Goal: Information Seeking & Learning: Understand process/instructions

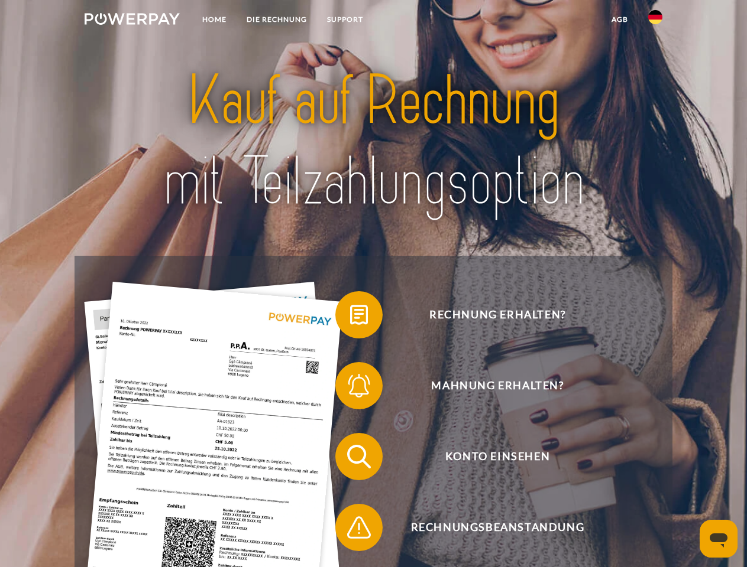
click at [132, 21] on img at bounding box center [132, 19] width 95 height 12
click at [655, 21] on img at bounding box center [655, 17] width 14 height 14
click at [619, 20] on link "agb" at bounding box center [619, 19] width 37 height 21
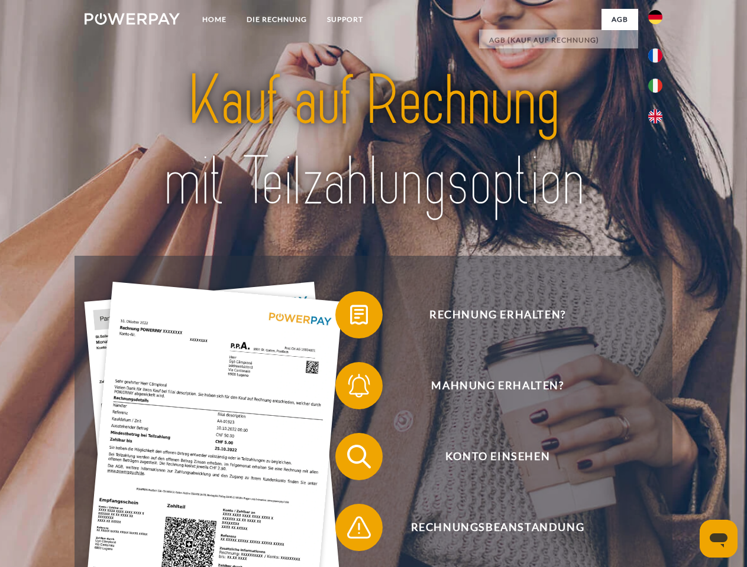
click at [350, 317] on span at bounding box center [341, 315] width 59 height 59
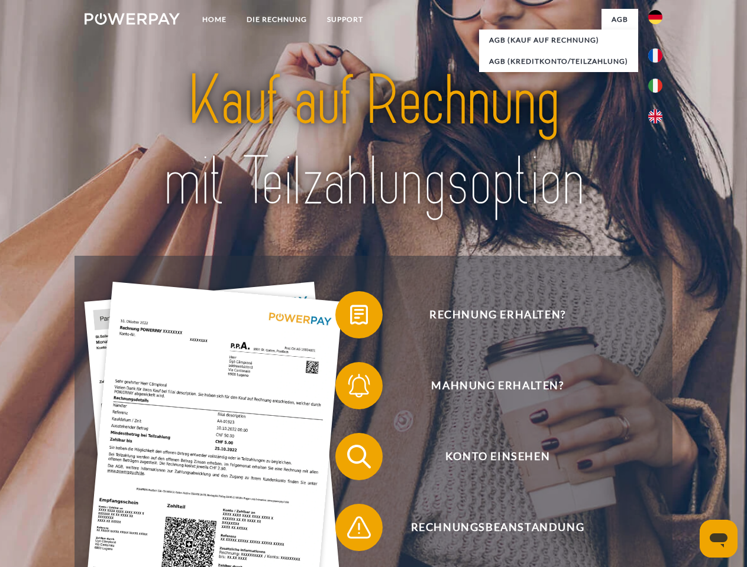
click at [350, 388] on span at bounding box center [341, 385] width 59 height 59
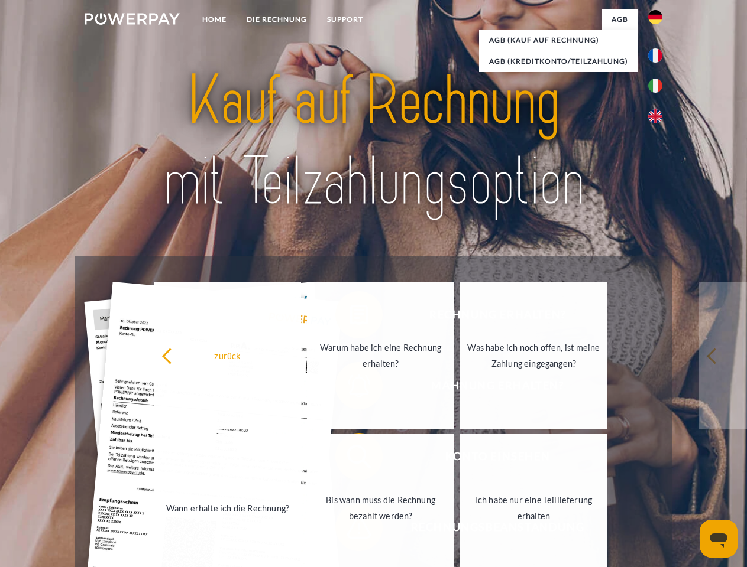
click at [350, 459] on link "Bis wann muss die Rechnung bezahlt werden?" at bounding box center [380, 508] width 147 height 148
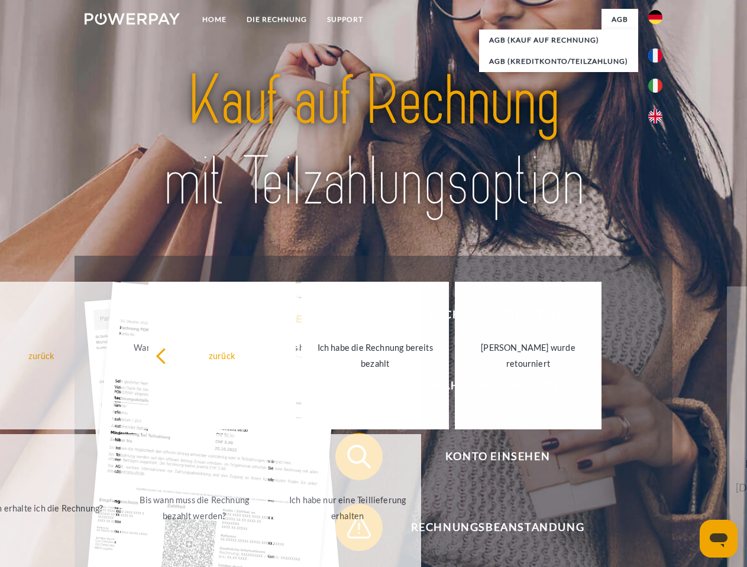
click at [350, 530] on span at bounding box center [341, 527] width 59 height 59
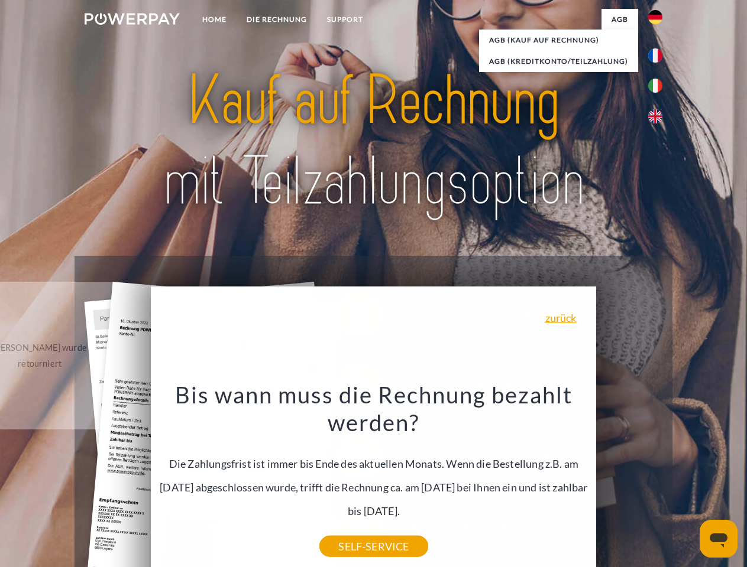
click at [718, 539] on icon "Messaging-Fenster öffnen" at bounding box center [718, 541] width 18 height 14
